Goal: Information Seeking & Learning: Learn about a topic

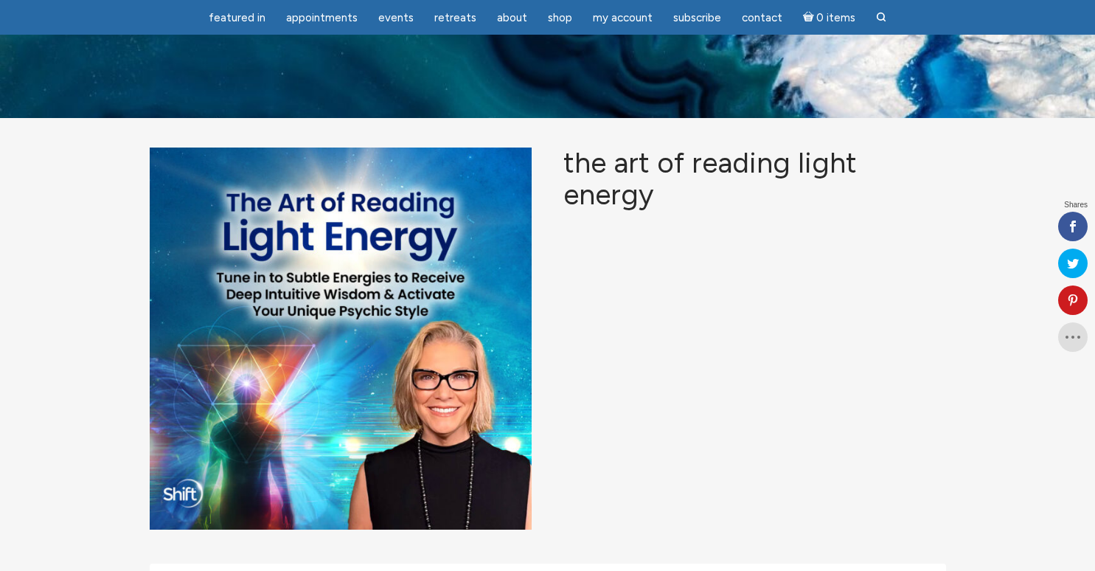
scroll to position [1721, 0]
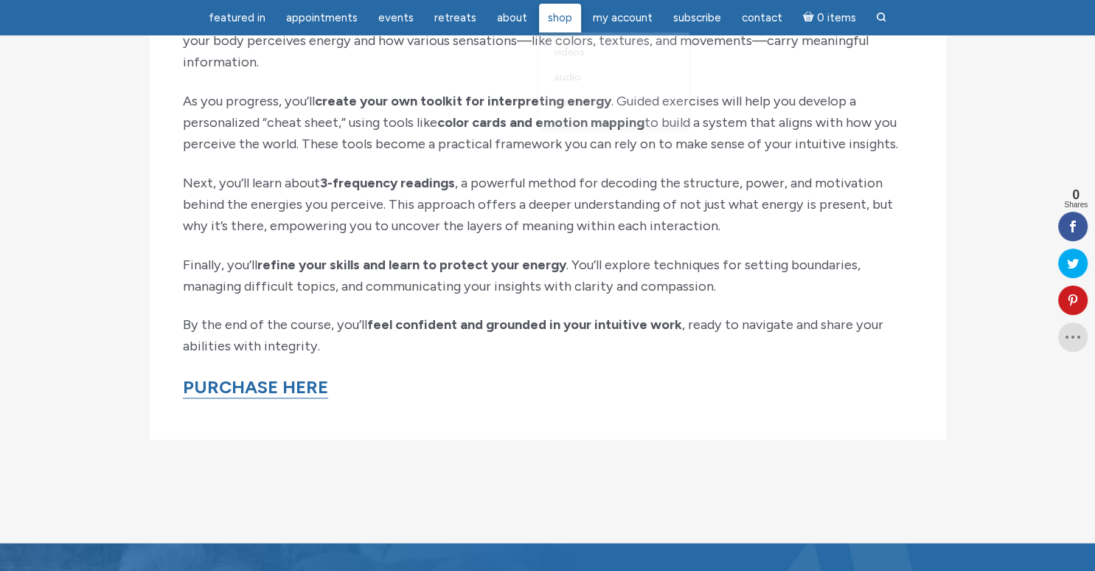
click at [546, 26] on link "Shop" at bounding box center [560, 18] width 42 height 29
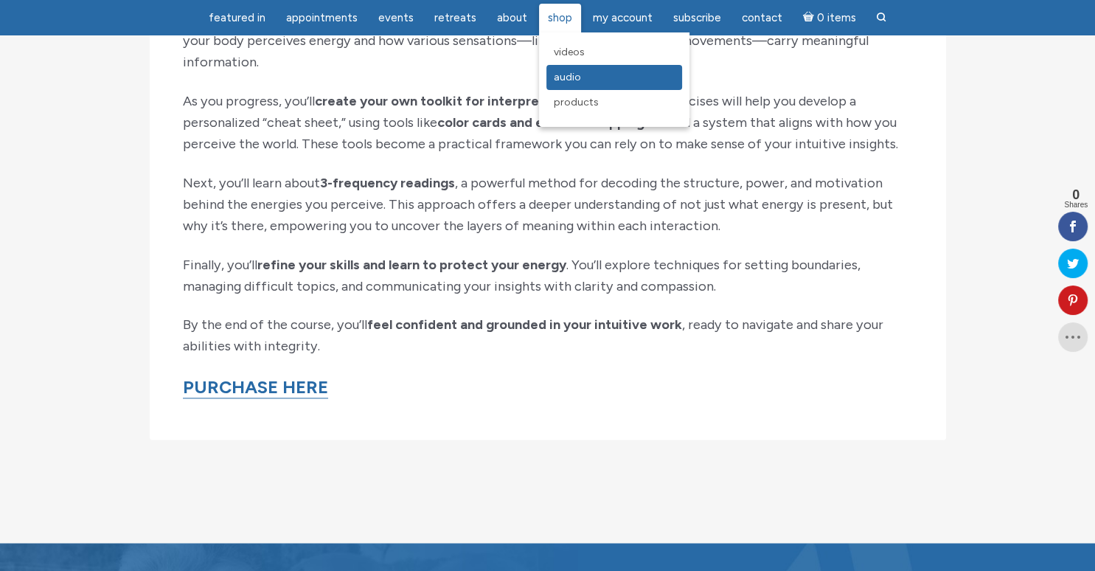
click at [568, 82] on span "Audio" at bounding box center [567, 77] width 27 height 13
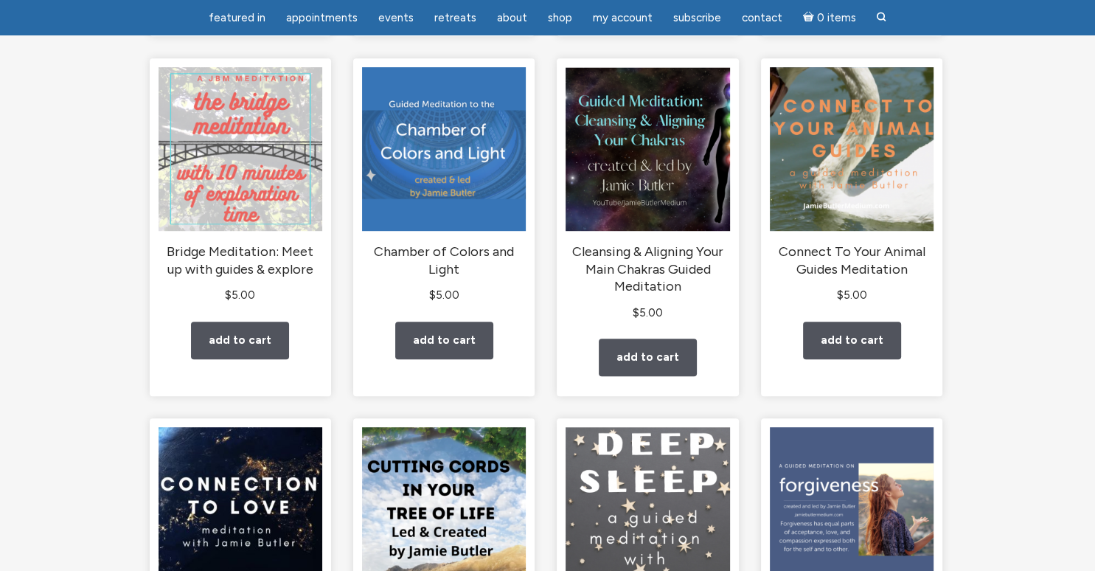
scroll to position [871, 0]
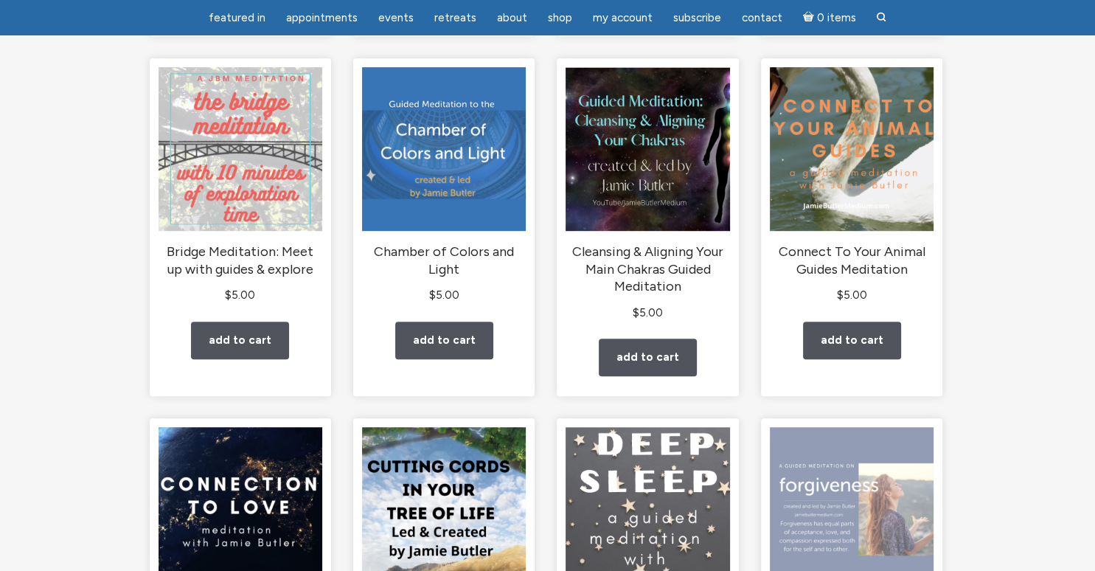
click at [919, 447] on img "main" at bounding box center [852, 509] width 164 height 164
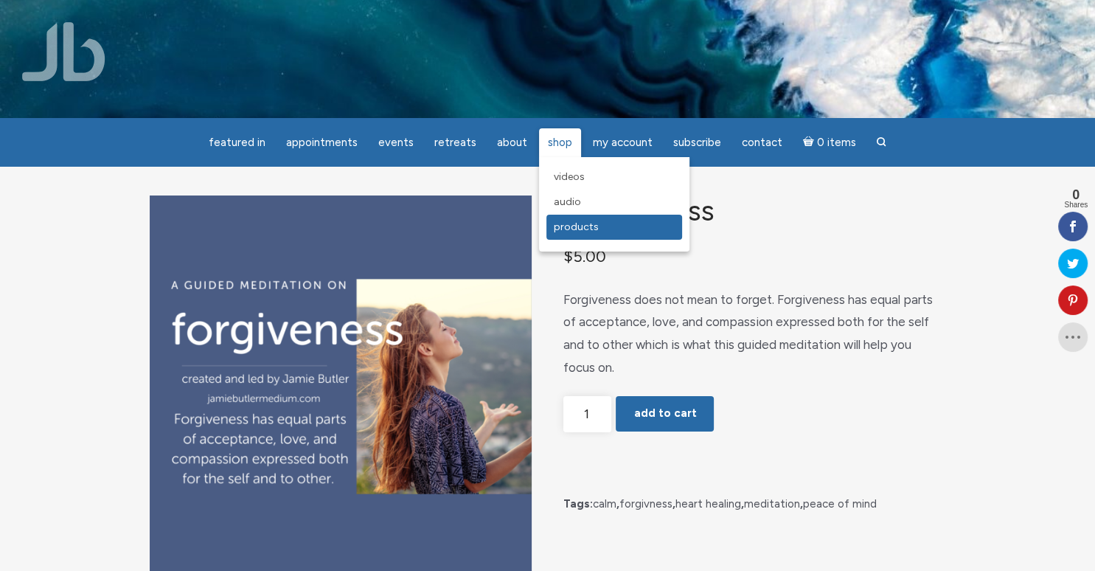
click at [585, 225] on span "Products" at bounding box center [576, 226] width 45 height 13
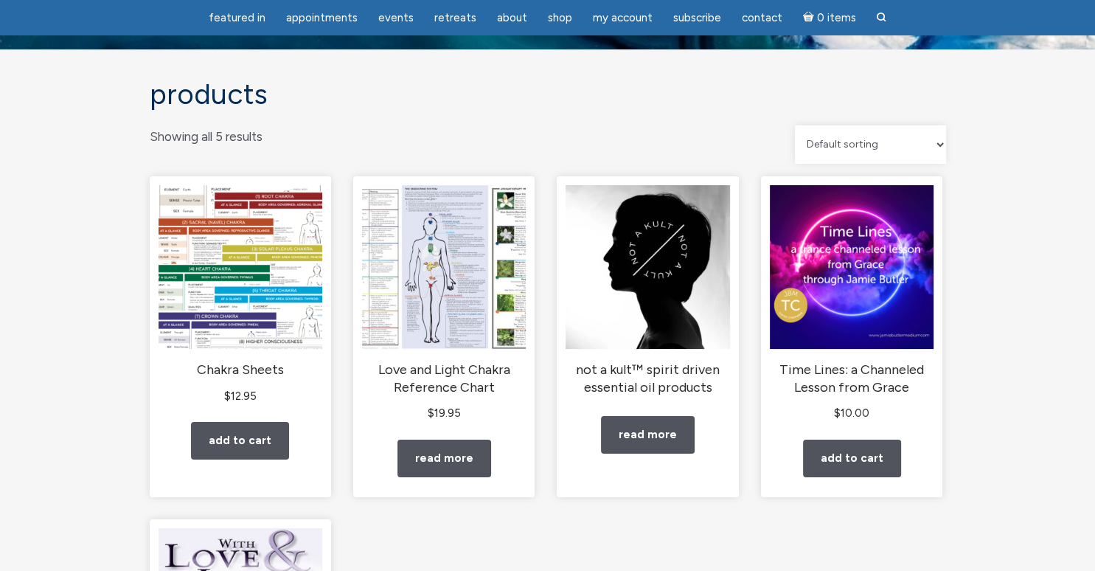
scroll to position [69, 0]
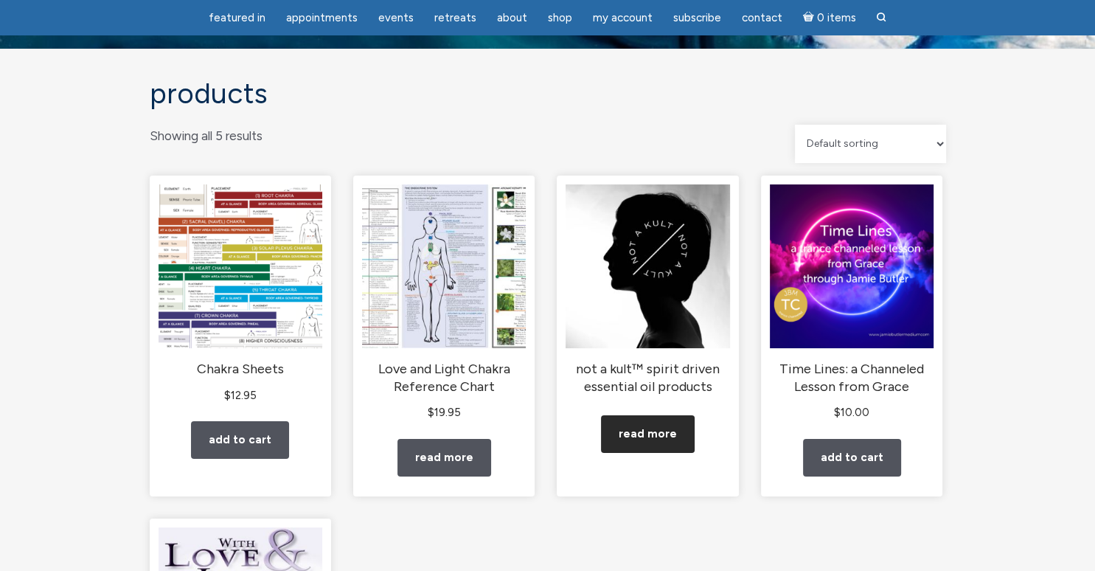
click at [660, 453] on link "Read more" at bounding box center [648, 434] width 94 height 38
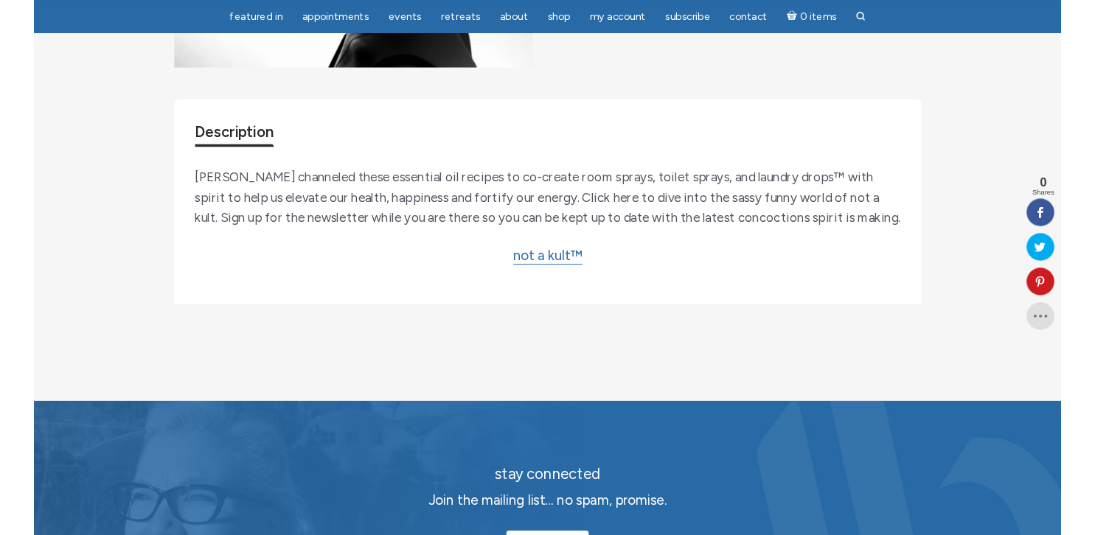
scroll to position [440, 0]
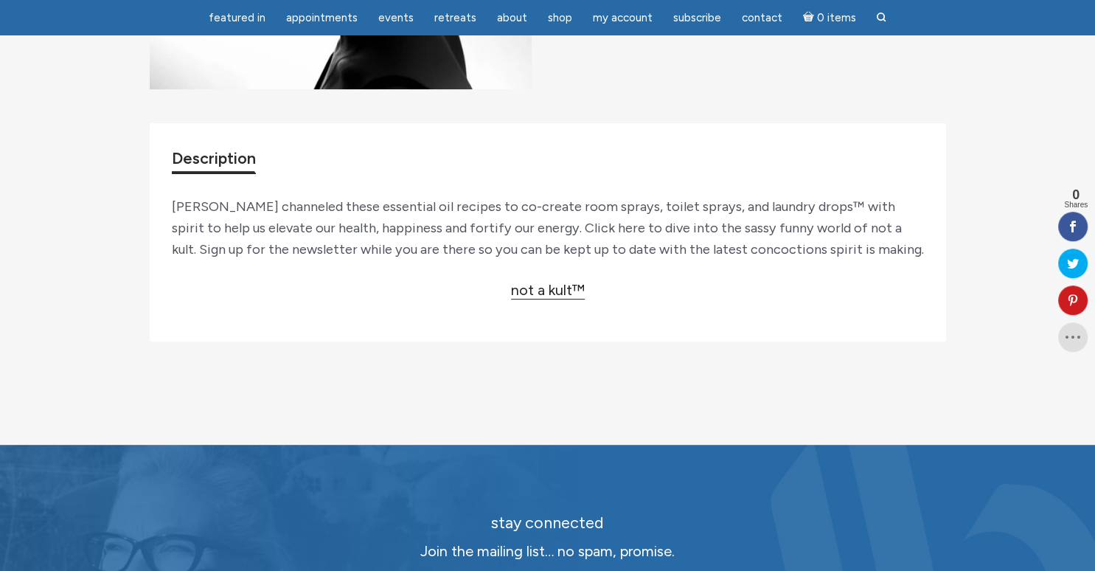
click at [551, 299] on link "not a kult™" at bounding box center [548, 290] width 74 height 18
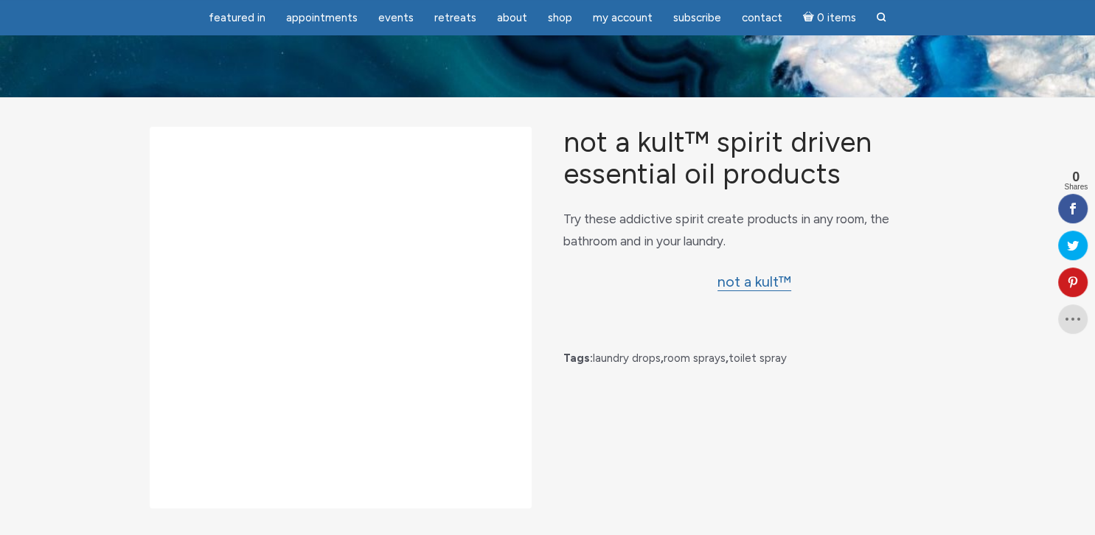
scroll to position [0, 0]
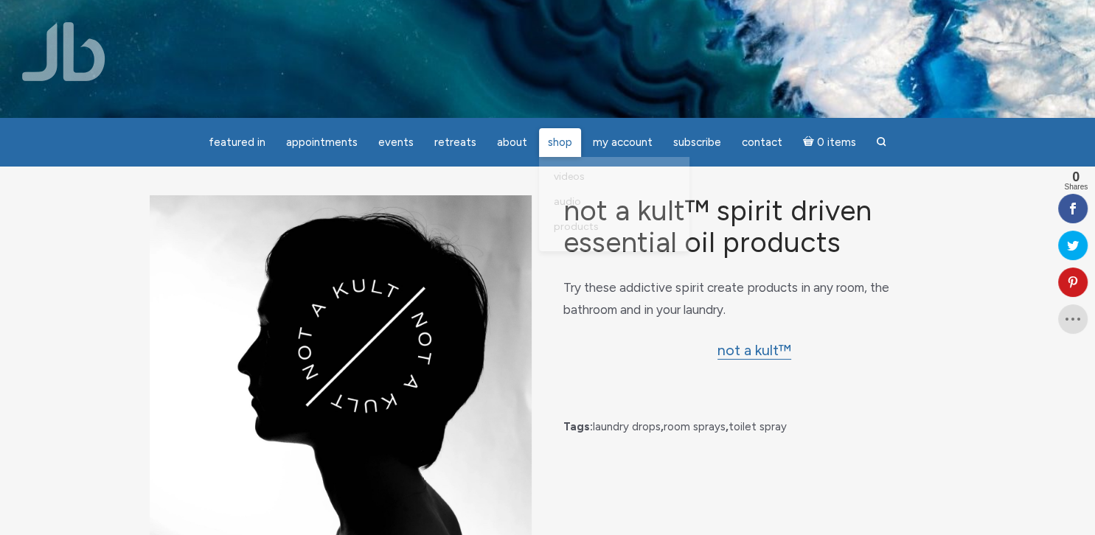
click at [556, 145] on span "Shop" at bounding box center [560, 142] width 24 height 13
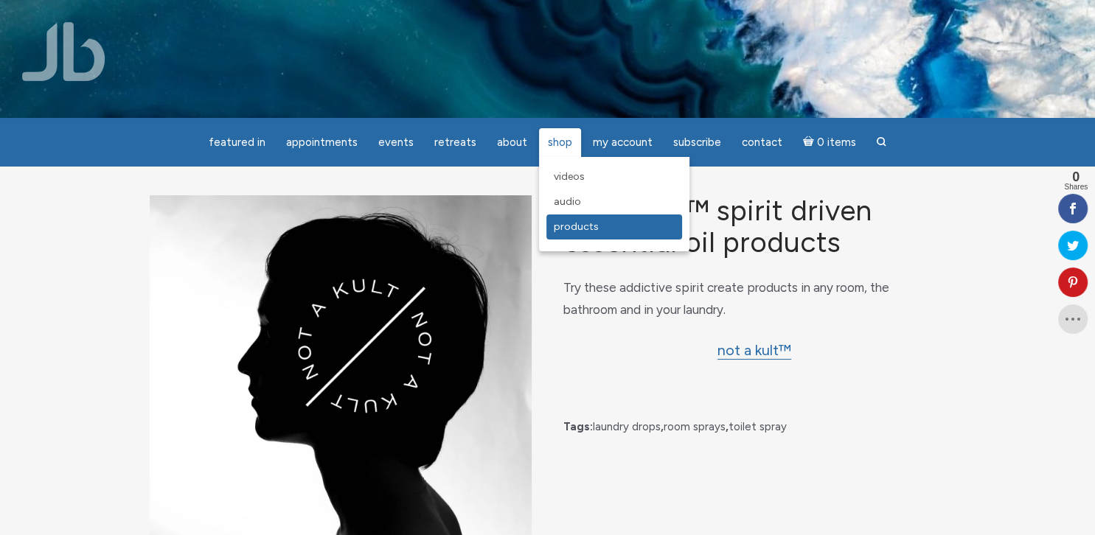
click at [582, 229] on span "Products" at bounding box center [576, 226] width 45 height 13
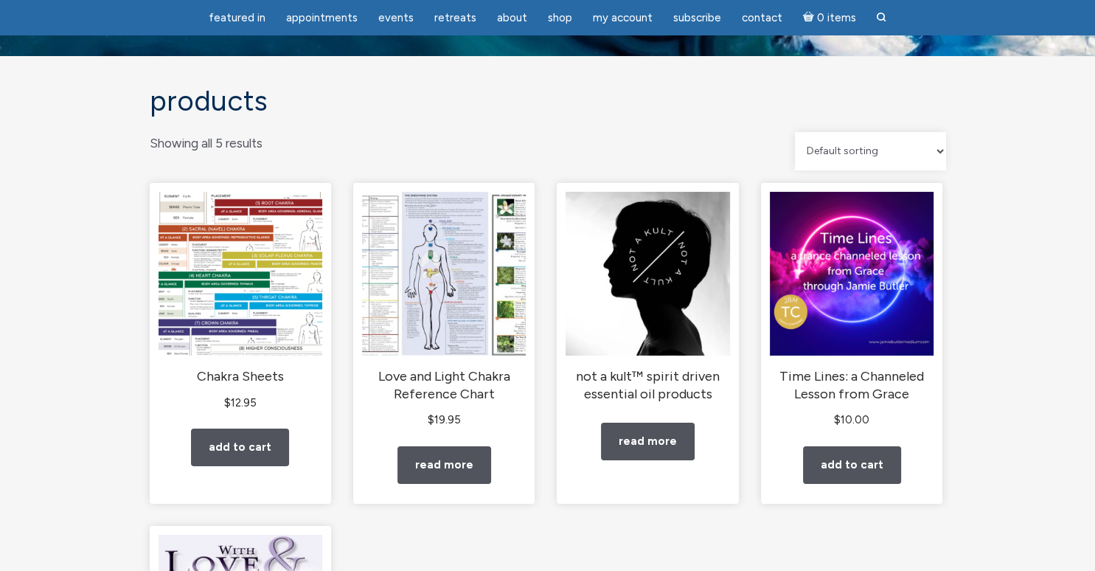
scroll to position [57, 0]
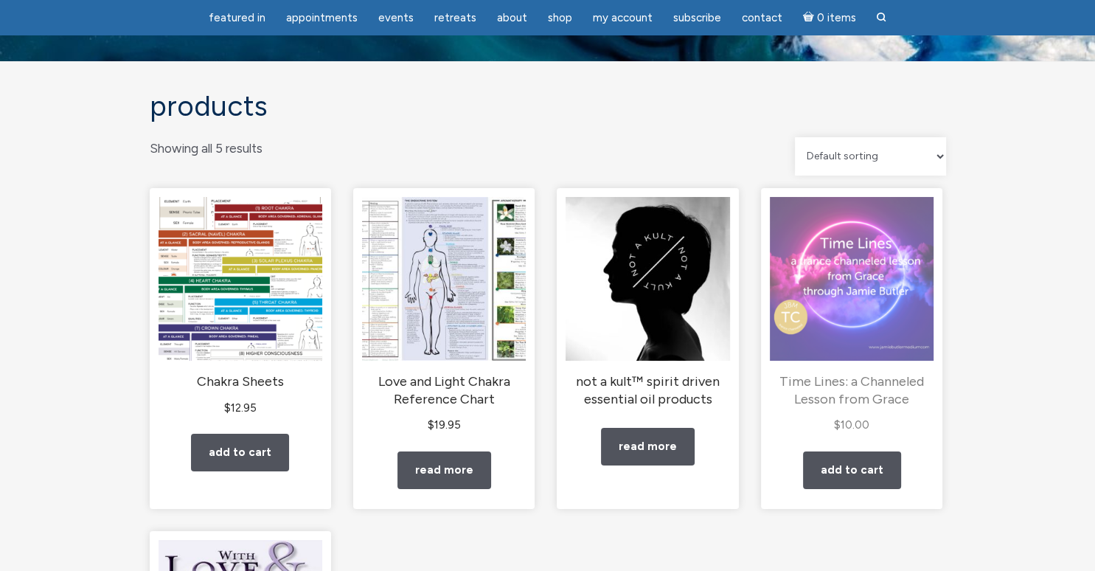
click at [851, 293] on img "main" at bounding box center [852, 279] width 164 height 164
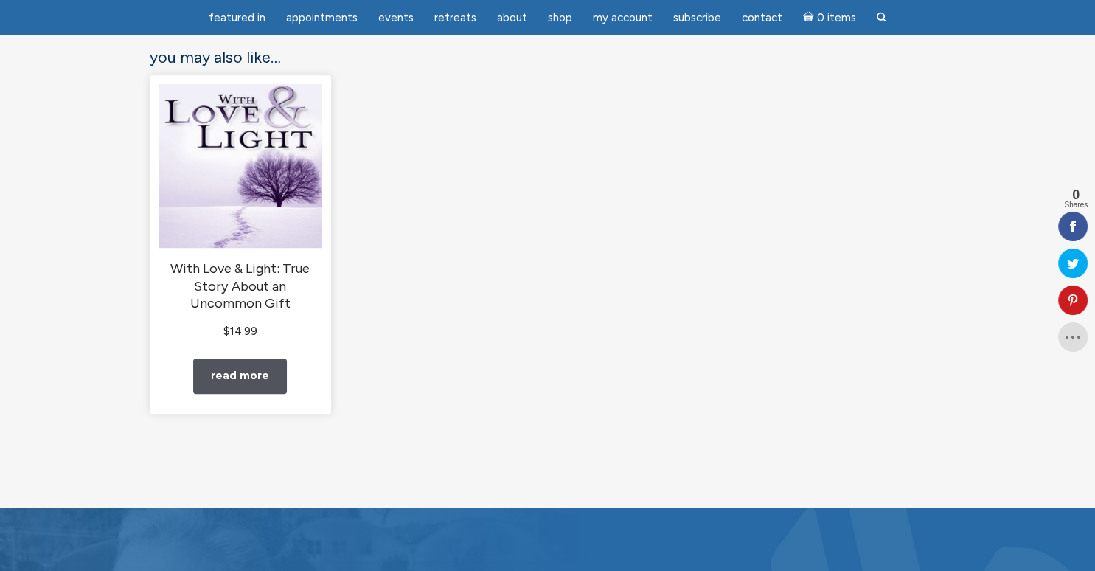
scroll to position [815, 0]
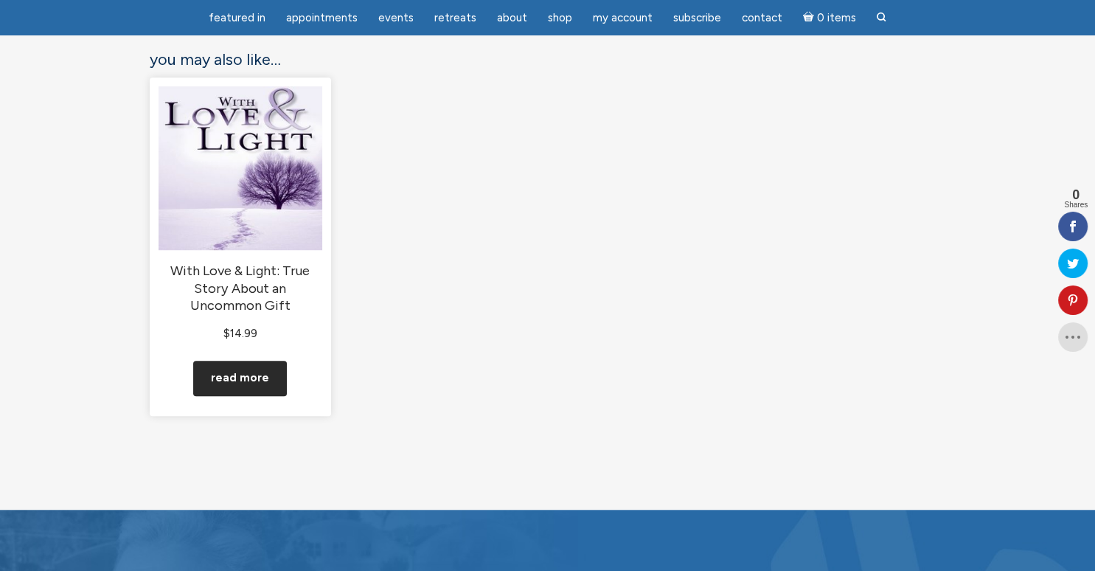
click at [255, 396] on link "Read more" at bounding box center [240, 378] width 94 height 35
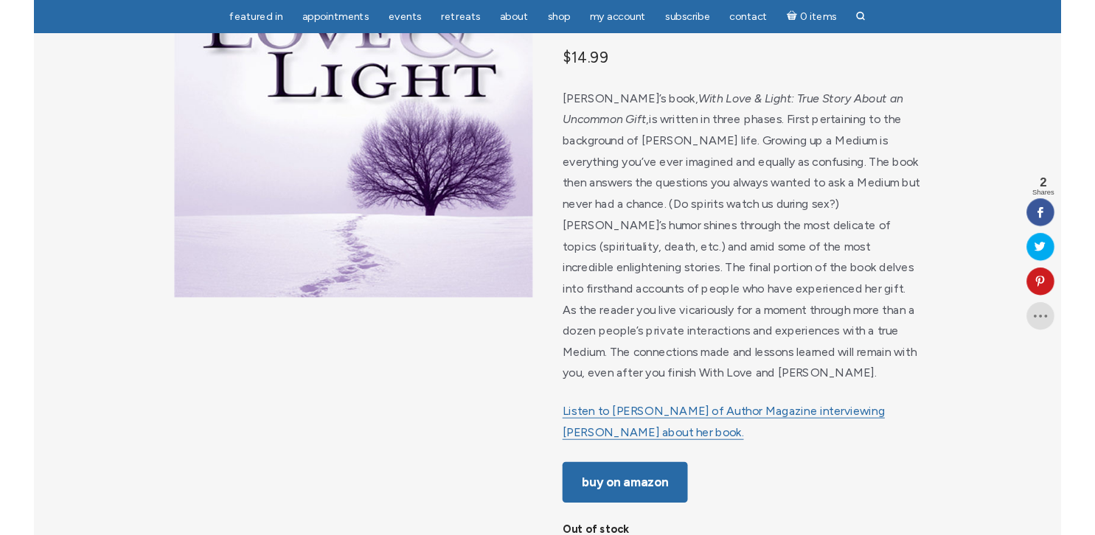
scroll to position [181, 0]
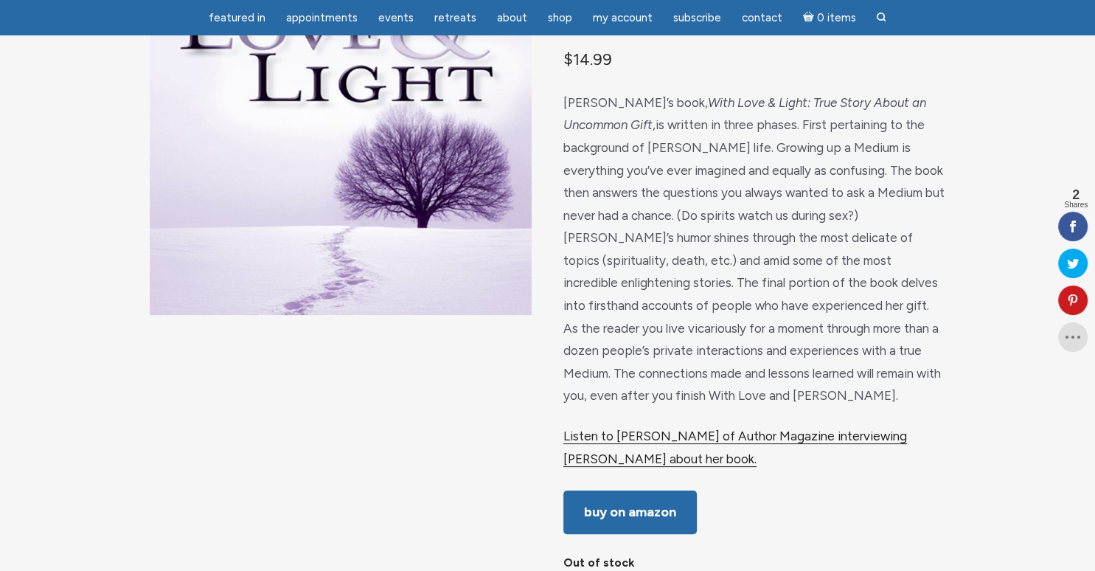
click at [685, 452] on link "Listen to [PERSON_NAME] of Author Magazine interviewing [PERSON_NAME] about her…" at bounding box center [735, 447] width 344 height 38
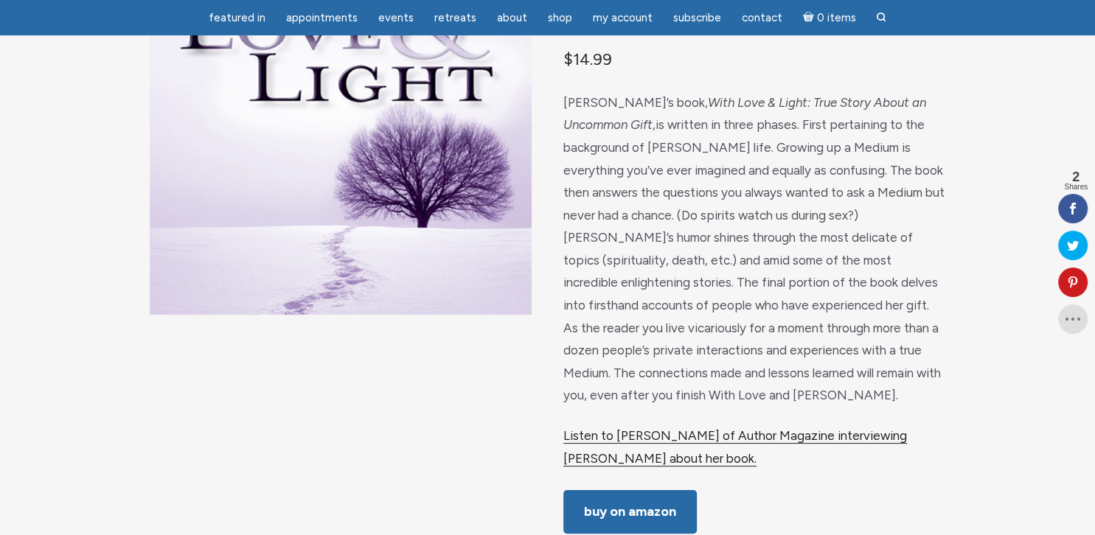
click at [660, 456] on link "Listen to [PERSON_NAME] of Author Magazine interviewing [PERSON_NAME] about her…" at bounding box center [735, 447] width 344 height 38
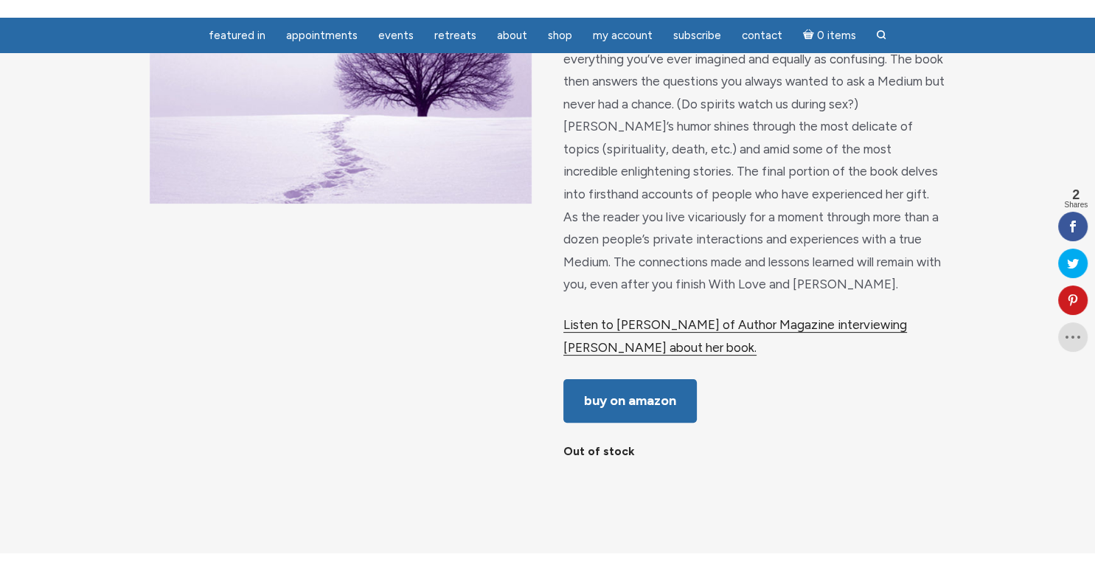
scroll to position [320, 0]
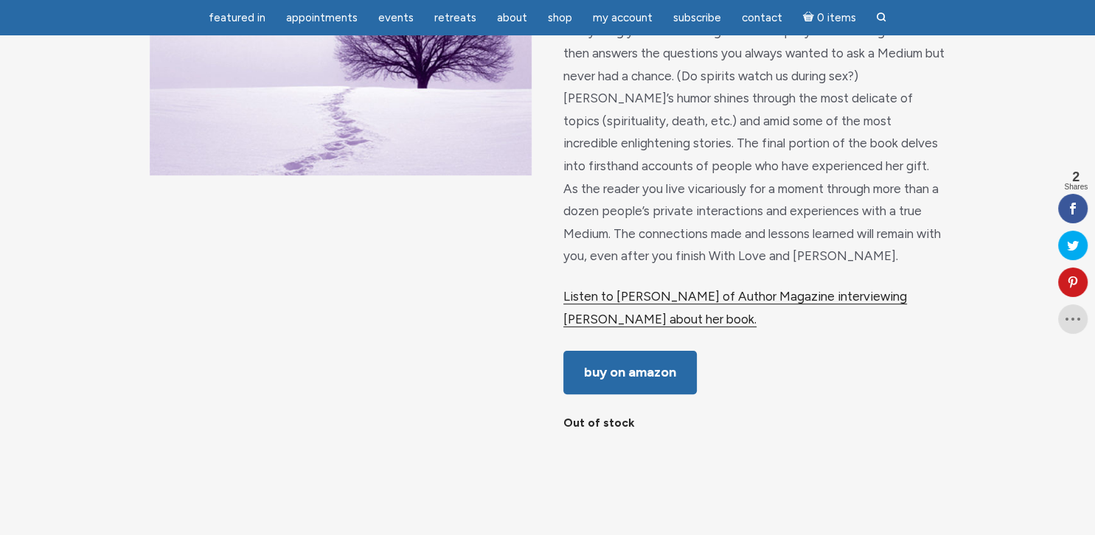
click at [655, 310] on link "Listen to [PERSON_NAME] of Author Magazine interviewing [PERSON_NAME] about her…" at bounding box center [735, 308] width 344 height 38
